Goal: Task Accomplishment & Management: Manage account settings

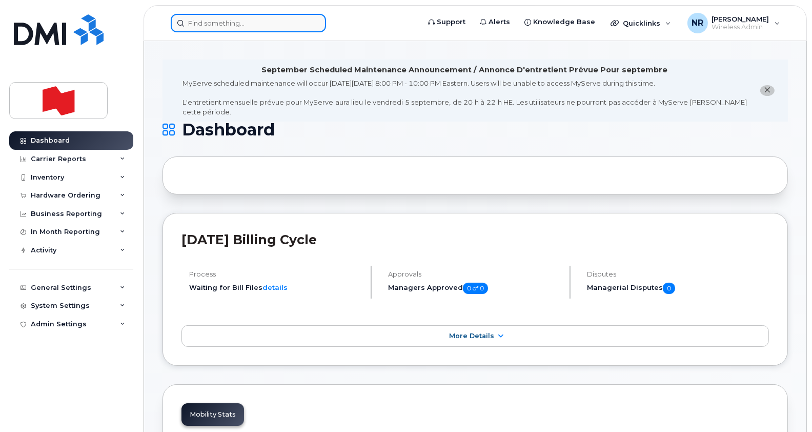
click at [197, 28] on input at bounding box center [248, 23] width 155 height 18
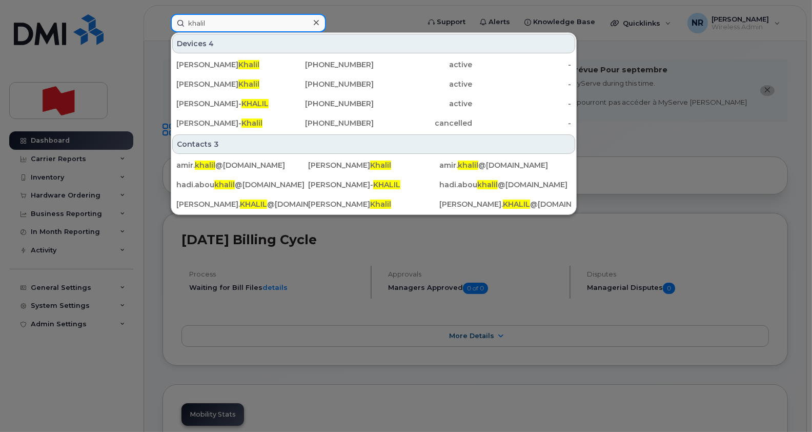
drag, startPoint x: 228, startPoint y: 19, endPoint x: 165, endPoint y: 28, distance: 63.6
click at [165, 28] on div "khalil Devices 4 [PERSON_NAME] [PHONE_NUMBER] active - [PERSON_NAME] [PHONE_NUM…" at bounding box center [291, 23] width 258 height 18
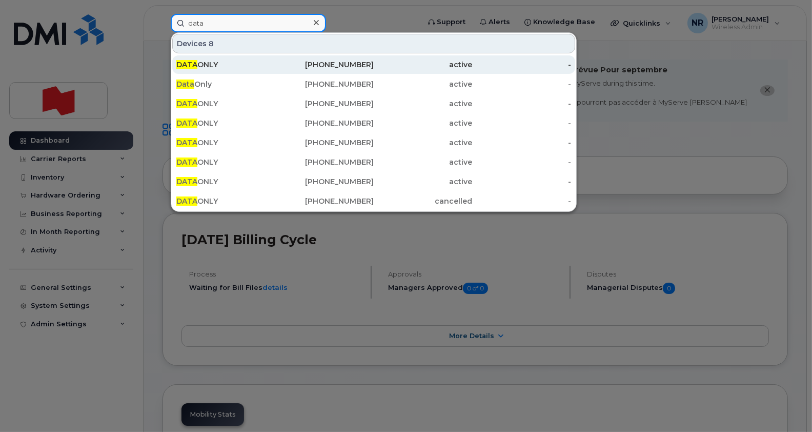
type input "data"
click at [189, 61] on span "DATA" at bounding box center [186, 64] width 21 height 9
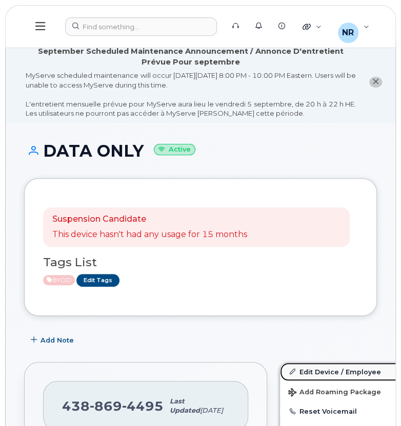
click at [302, 373] on link "Edit Device / Employee" at bounding box center [359, 372] width 159 height 18
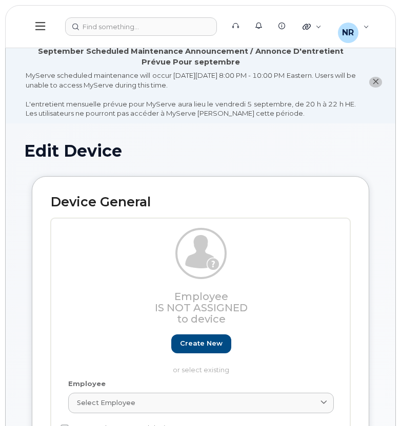
select select "22916206"
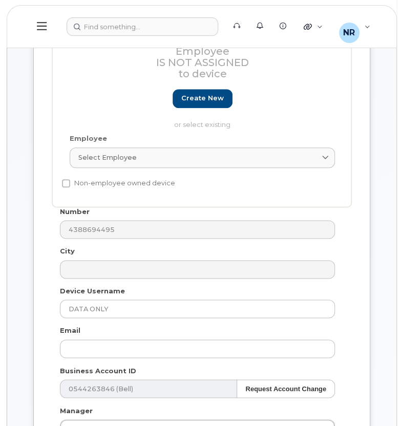
scroll to position [247, 0]
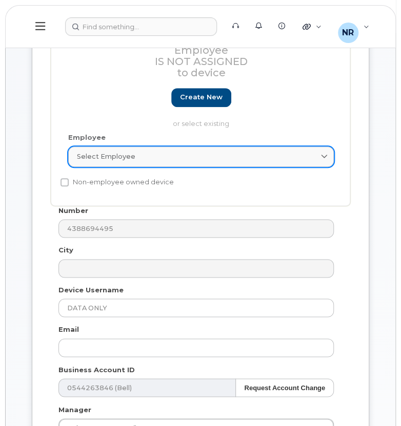
click at [223, 157] on div "Select employee" at bounding box center [201, 157] width 248 height 10
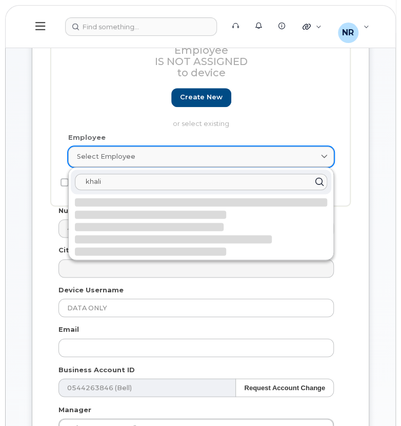
type input "khalil"
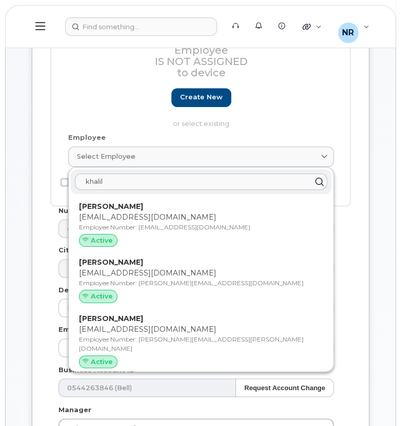
drag, startPoint x: 148, startPoint y: 181, endPoint x: 1, endPoint y: 194, distance: 148.1
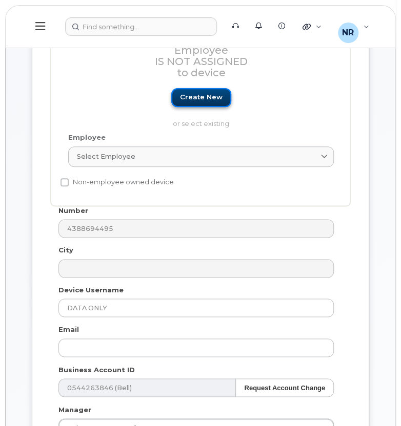
click at [203, 93] on link "Create new" at bounding box center [201, 97] width 60 height 19
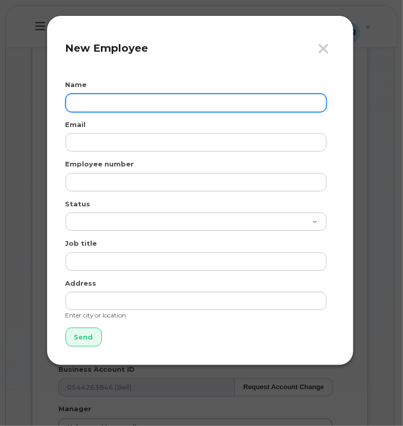
click at [118, 104] on input "text" at bounding box center [196, 103] width 261 height 18
type input "Ramy Khalil"
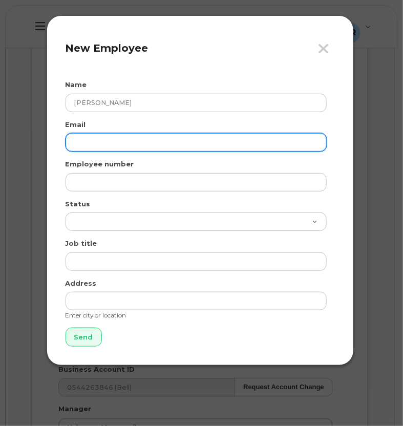
click at [110, 142] on input "email" at bounding box center [196, 142] width 261 height 18
click at [128, 140] on input "ramy.khalil@bnc.ca" at bounding box center [196, 142] width 261 height 18
drag, startPoint x: 155, startPoint y: 142, endPoint x: 55, endPoint y: 141, distance: 99.4
click at [55, 141] on div "Close New Employee Name Ramy Khalil Email ramy.khalil@nbc.ca Employee number St…" at bounding box center [201, 190] width 308 height 351
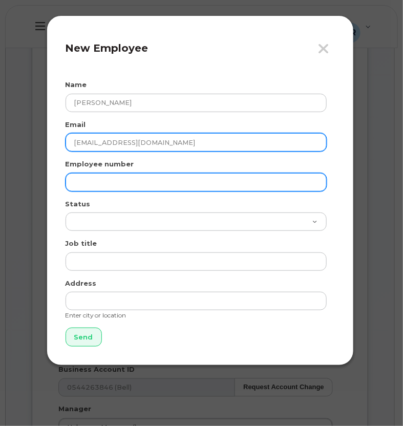
type input "ramy.khalil@nbc.ca"
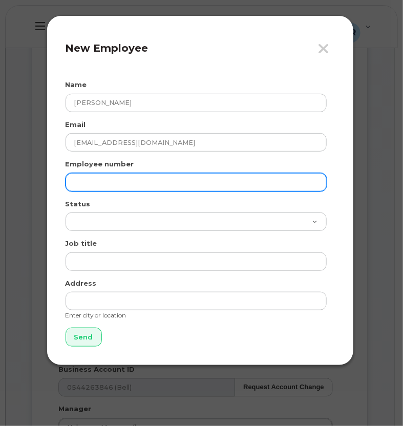
click at [87, 186] on input "text" at bounding box center [196, 182] width 261 height 18
paste input "ramy.khalil@nbc.ca"
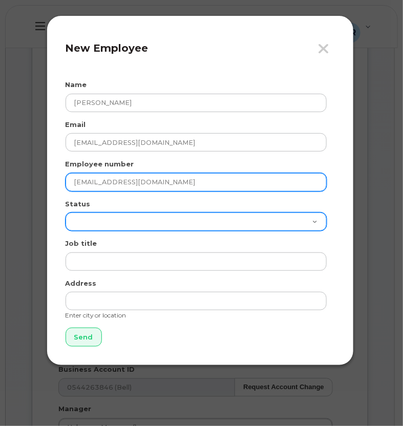
type input "ramy.khalil@nbc.ca"
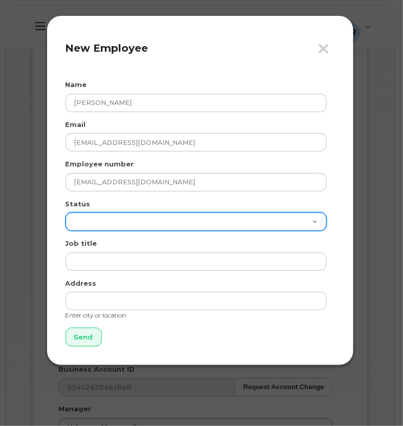
click at [85, 227] on select "Active On-Leave Long Term Short Term Maternity Leave Temp Layoff Inactive" at bounding box center [196, 222] width 261 height 18
select select "active"
click at [66, 213] on select "Active On-Leave Long Term Short Term Maternity Leave Temp Layoff Inactive" at bounding box center [196, 222] width 261 height 18
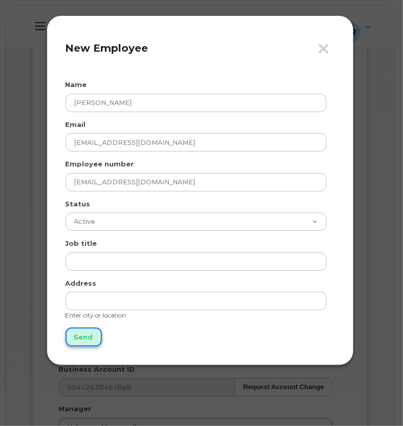
click at [87, 337] on input "Send" at bounding box center [84, 337] width 36 height 19
type input "Send"
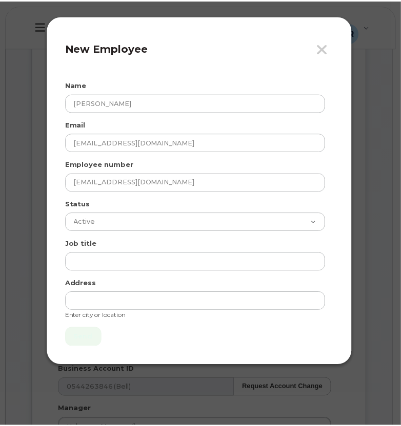
scroll to position [272, 0]
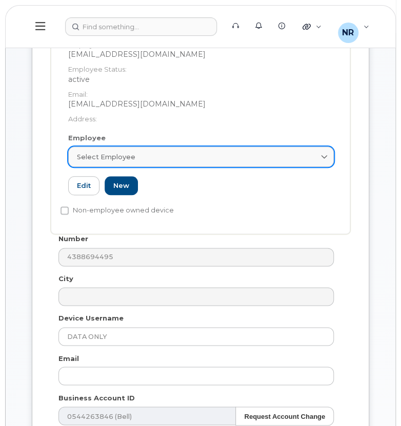
click at [100, 152] on span "Select employee" at bounding box center [106, 157] width 58 height 10
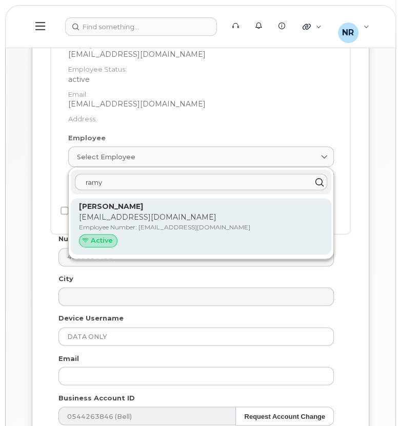
type input "ramy"
click at [99, 213] on p "ramy.khalil@nbc.ca" at bounding box center [201, 217] width 244 height 11
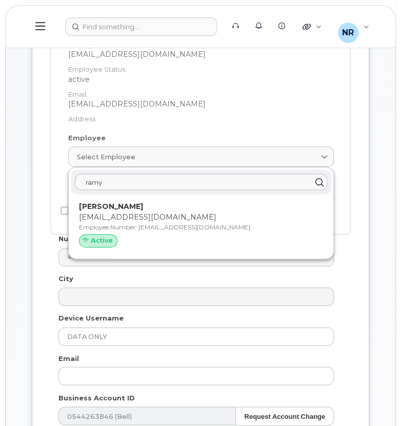
type input "ramy.khalil@nbc.ca"
type input "Ramy Khalil"
type input "ramy.khalil@nbc.ca"
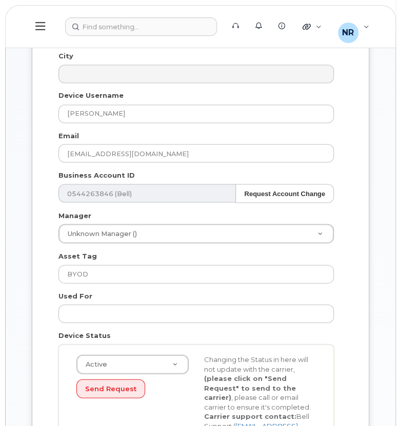
scroll to position [486, 0]
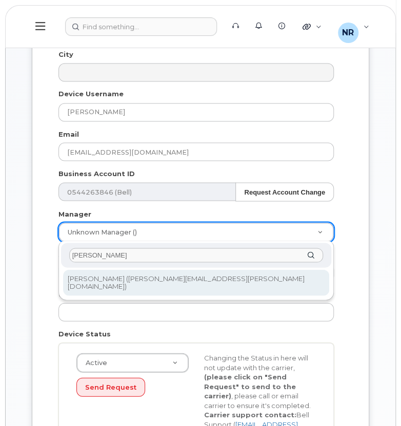
type input "rami nass"
type input "1921114"
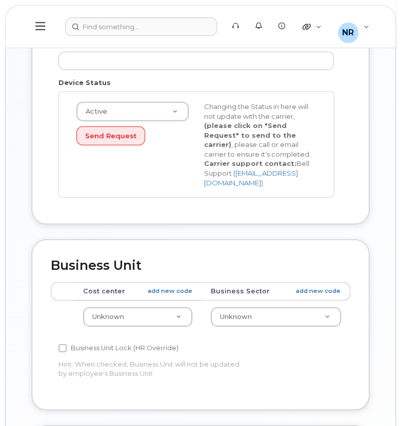
scroll to position [772, 0]
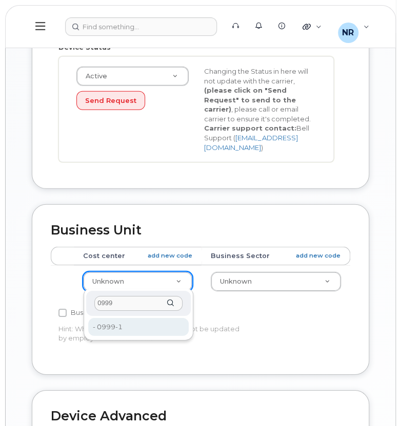
type input "0999"
type input "22916643"
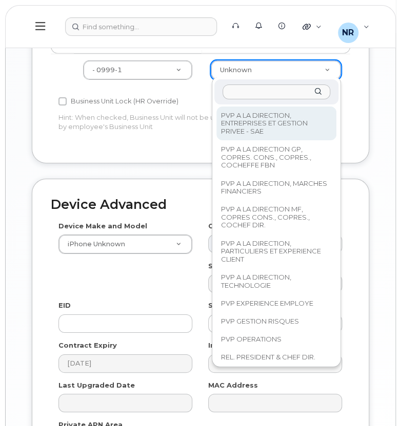
scroll to position [986, 0]
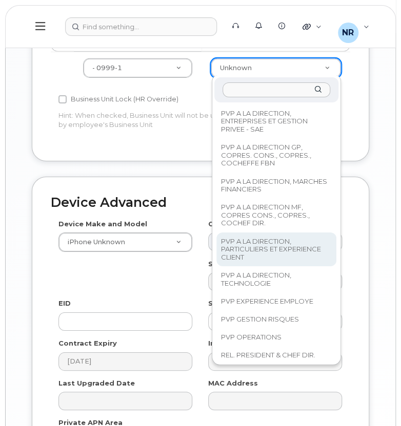
select select "22917077"
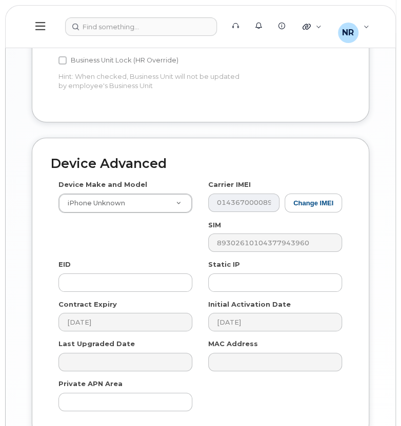
scroll to position [1131, 0]
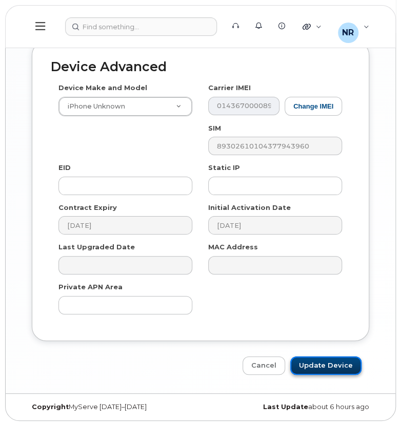
click at [326, 366] on input "Update Device" at bounding box center [325, 366] width 71 height 19
type input "Saving..."
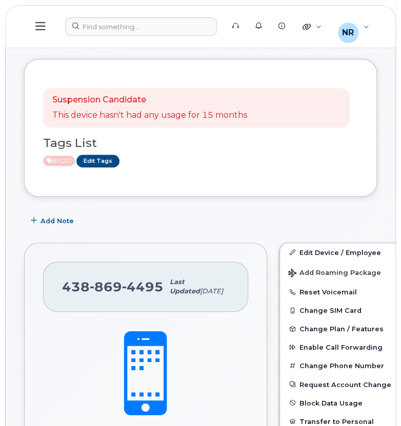
scroll to position [122, 0]
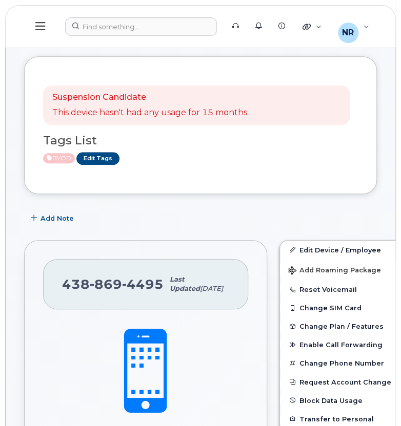
drag, startPoint x: 161, startPoint y: 294, endPoint x: 60, endPoint y: 289, distance: 101.1
click at [60, 289] on div "438 869 4495 Last updated Sep 08, 2025" at bounding box center [145, 284] width 205 height 51
drag, startPoint x: 60, startPoint y: 289, endPoint x: 73, endPoint y: 294, distance: 14.1
click at [73, 292] on span "438 869 4495" at bounding box center [112, 284] width 101 height 15
click at [156, 292] on span "4495" at bounding box center [143, 284] width 42 height 15
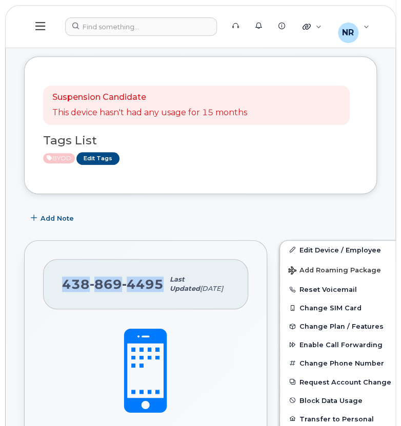
drag, startPoint x: 158, startPoint y: 291, endPoint x: 66, endPoint y: 290, distance: 92.3
click at [66, 290] on span "438 869 4495" at bounding box center [112, 284] width 101 height 15
copy span "438 869 4495"
